Goal: Task Accomplishment & Management: Manage account settings

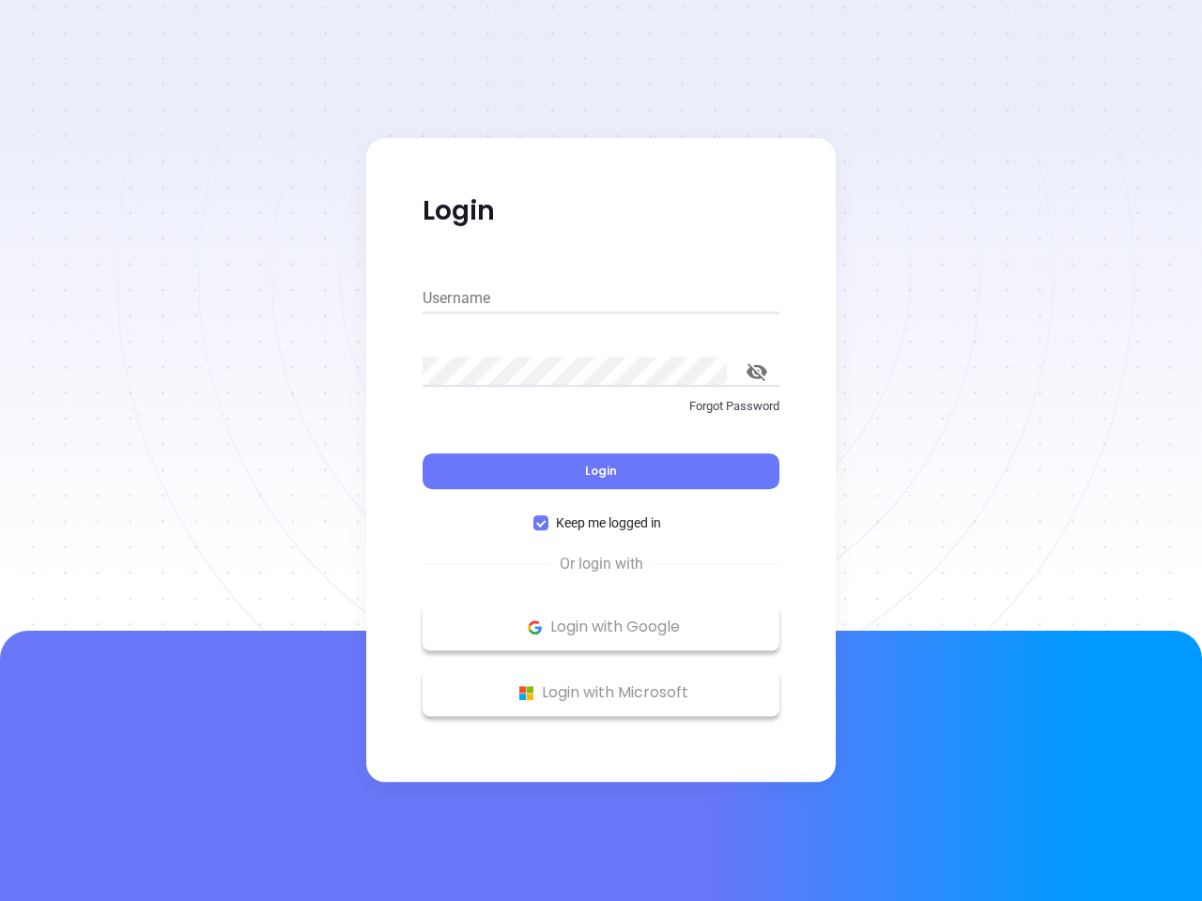
click at [601, 451] on div "Login" at bounding box center [601, 460] width 357 height 58
click at [601, 299] on input "Username" at bounding box center [601, 299] width 357 height 30
click at [757, 372] on icon "toggle password visibility" at bounding box center [756, 372] width 21 height 18
click at [601, 471] on span "Login" at bounding box center [601, 471] width 32 height 16
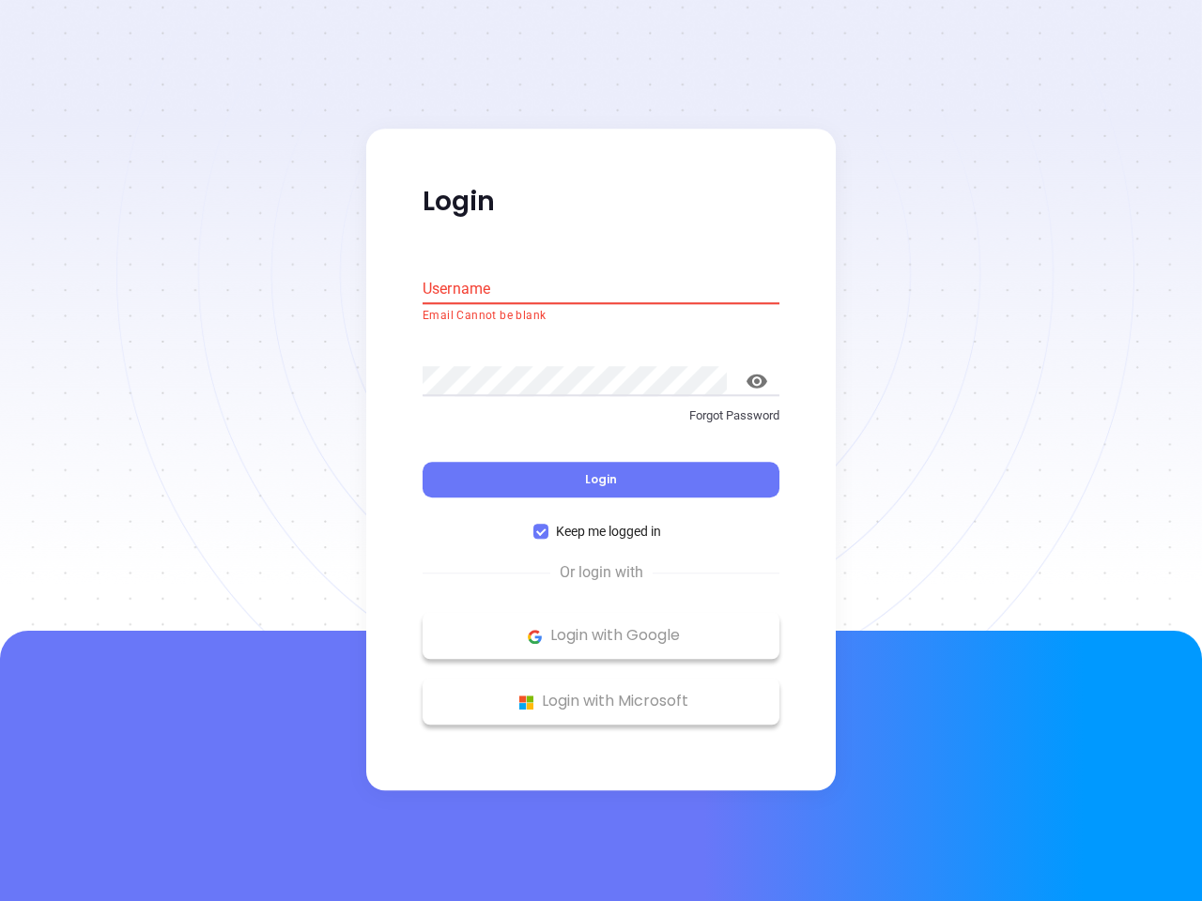
click at [601, 523] on span "Keep me logged in" at bounding box center [608, 532] width 120 height 21
click at [548, 525] on input "Keep me logged in" at bounding box center [540, 532] width 15 height 15
checkbox input "false"
click at [601, 627] on p "Login with Google" at bounding box center [601, 636] width 338 height 28
click at [601, 693] on p "Login with Microsoft" at bounding box center [601, 702] width 338 height 28
